Goal: Task Accomplishment & Management: Use online tool/utility

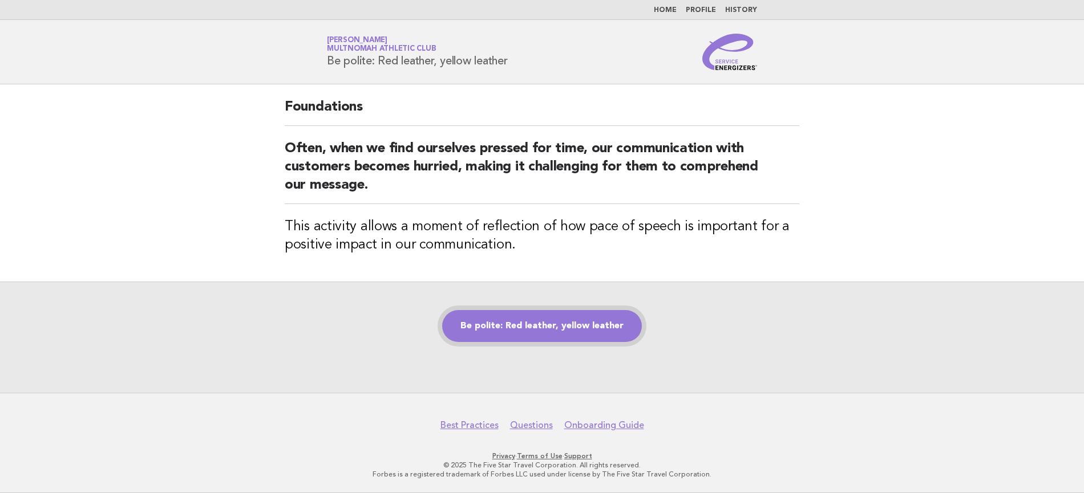
click at [521, 322] on link "Be polite: Red leather, yellow leather" at bounding box center [542, 326] width 200 height 32
click at [520, 342] on div "Be polite: Red leather, yellow leather" at bounding box center [542, 337] width 1084 height 111
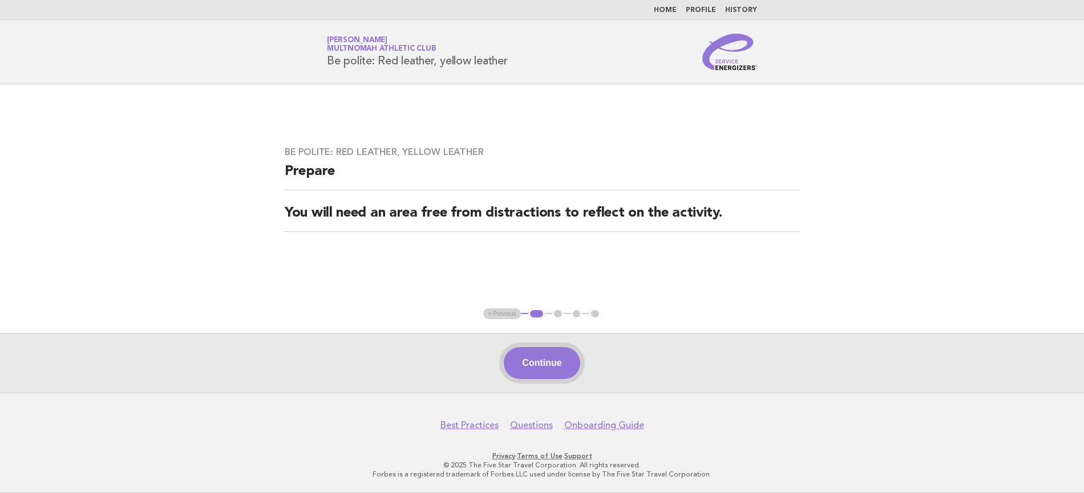
drag, startPoint x: 548, startPoint y: 386, endPoint x: 552, endPoint y: 365, distance: 21.5
click at [548, 386] on div "Continue" at bounding box center [542, 363] width 1084 height 60
click at [551, 365] on button "Continue" at bounding box center [542, 363] width 76 height 32
click at [552, 365] on div "Continue" at bounding box center [542, 363] width 1084 height 60
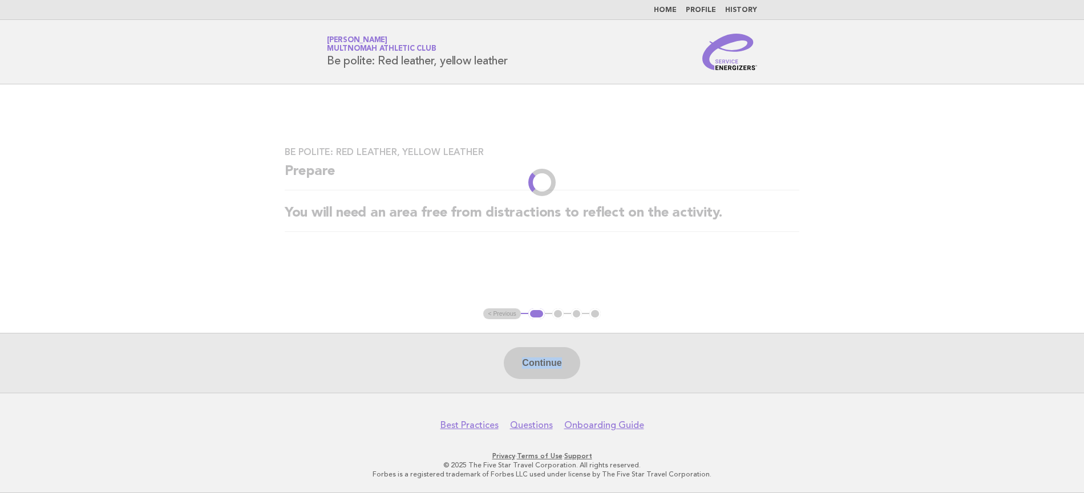
click at [651, 374] on div "Continue" at bounding box center [542, 363] width 1084 height 60
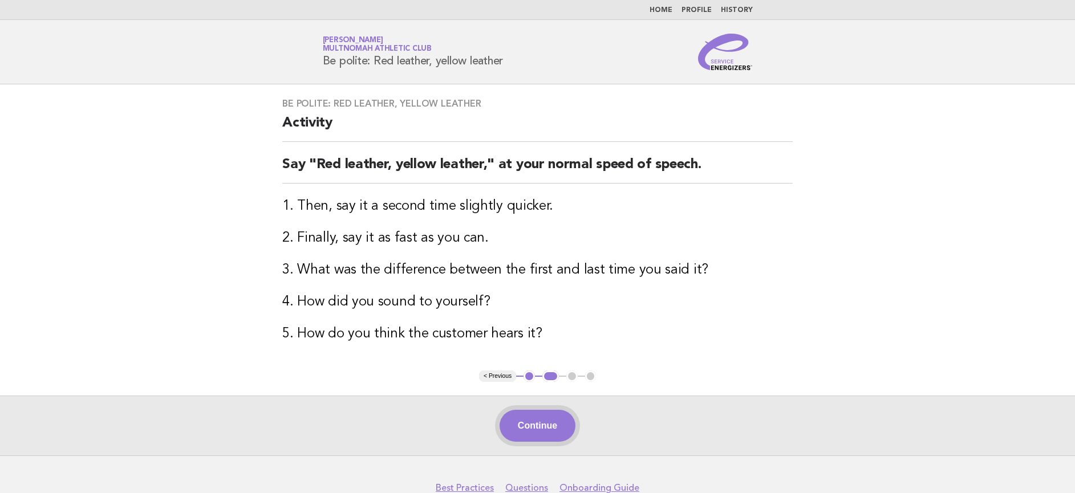
click at [554, 440] on button "Continue" at bounding box center [538, 426] width 76 height 32
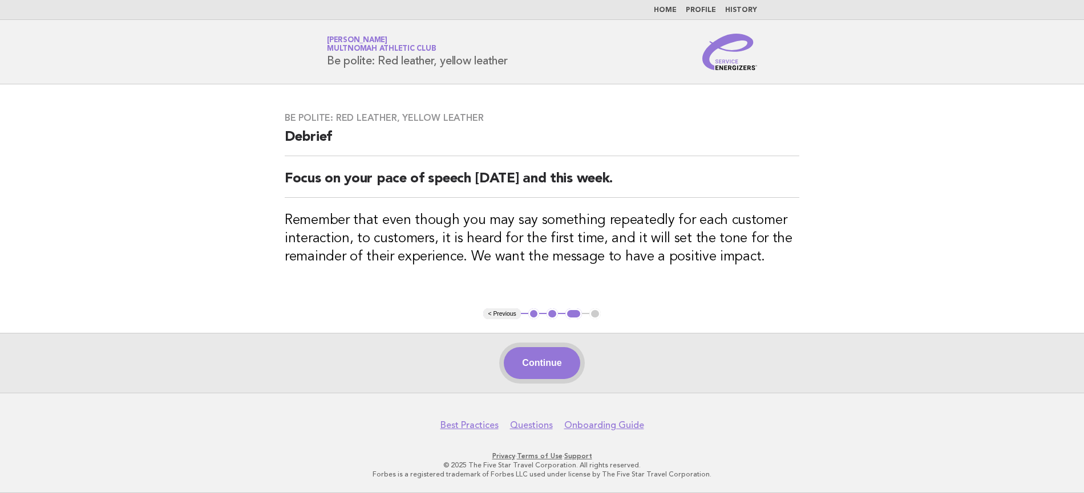
click at [527, 371] on button "Continue" at bounding box center [542, 363] width 76 height 32
